Goal: Task Accomplishment & Management: Manage account settings

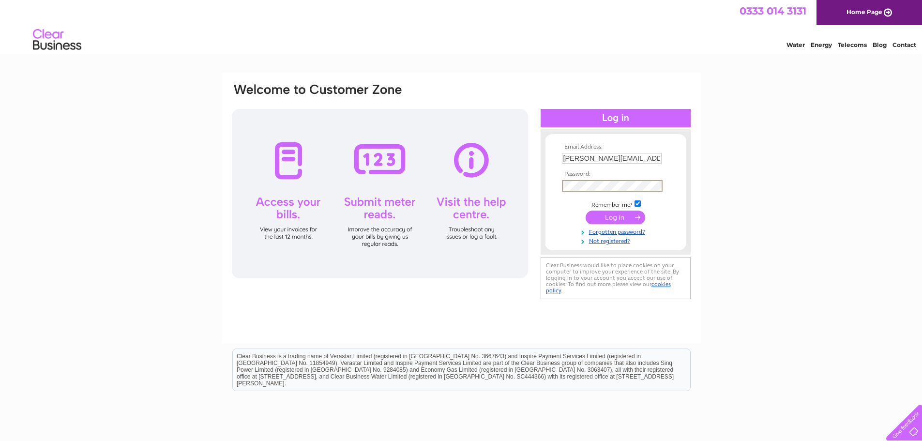
click at [621, 218] on input "submit" at bounding box center [615, 217] width 60 height 14
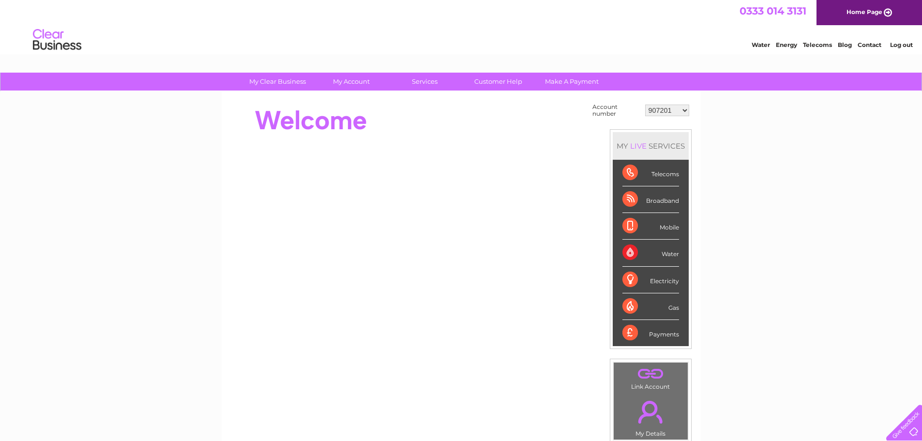
click at [652, 114] on select "907201 30284101" at bounding box center [667, 111] width 44 height 12
select select "30284101"
click at [645, 105] on select "907201 30284101" at bounding box center [667, 111] width 44 height 12
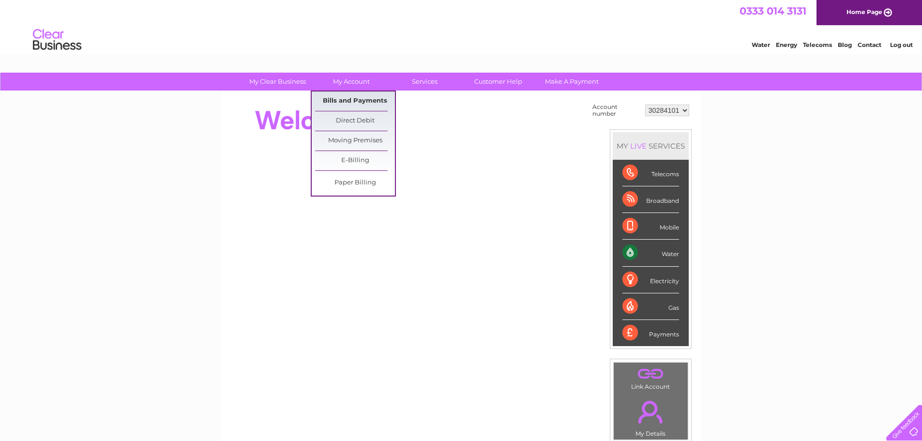
click at [364, 97] on link "Bills and Payments" at bounding box center [355, 100] width 80 height 19
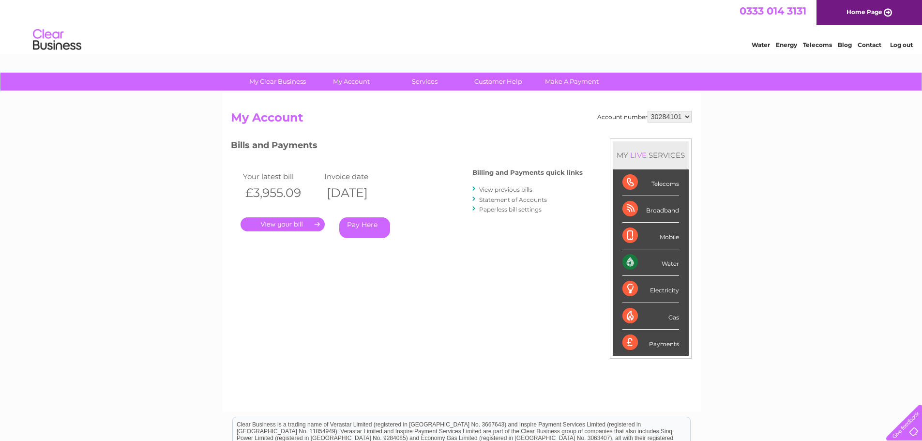
click at [296, 226] on link "." at bounding box center [282, 224] width 84 height 14
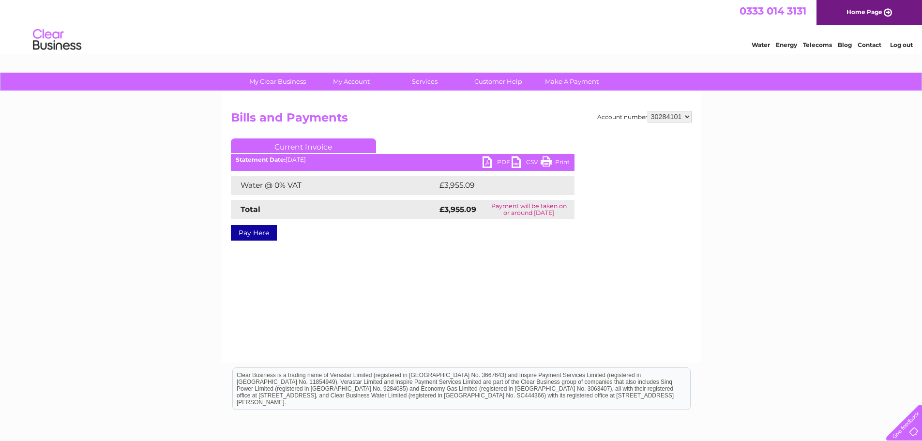
click at [495, 160] on link "PDF" at bounding box center [496, 163] width 29 height 14
click at [903, 45] on link "Log out" at bounding box center [901, 44] width 23 height 7
